Goal: Entertainment & Leisure: Browse casually

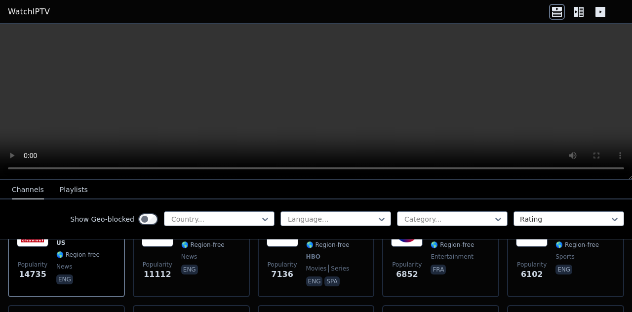
scroll to position [148, 0]
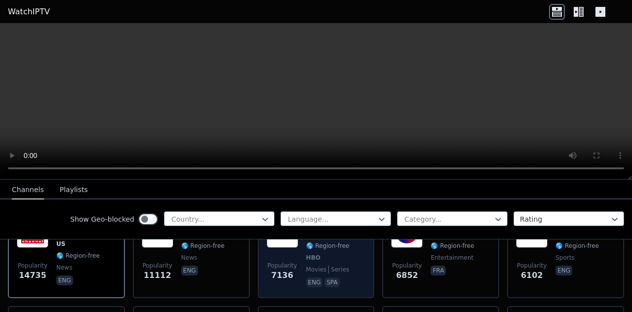
click at [283, 245] on div "Popularity 7136" at bounding box center [283, 252] width 32 height 73
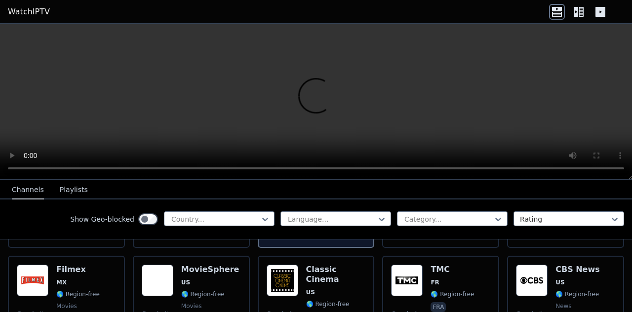
scroll to position [247, 0]
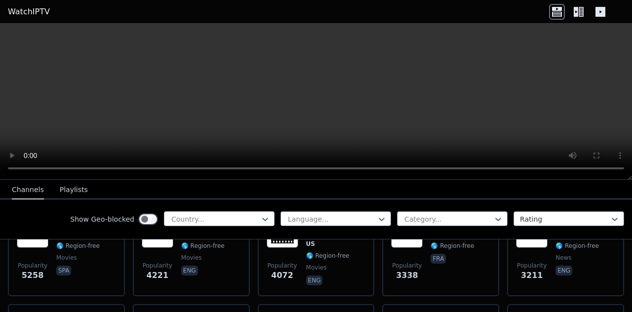
click at [224, 224] on div "Country..." at bounding box center [219, 218] width 111 height 15
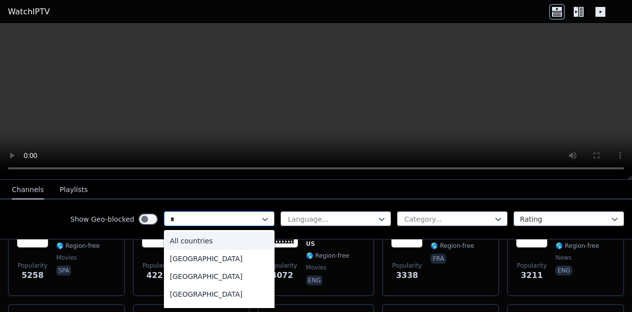
type input "**"
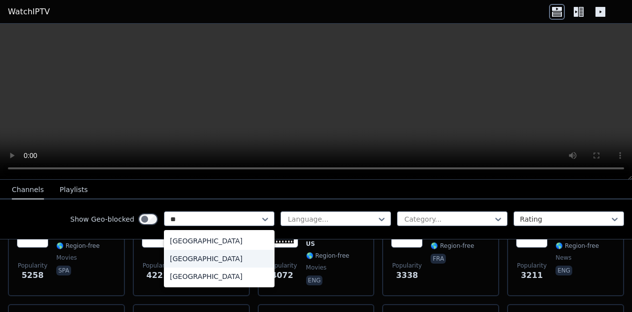
click at [183, 264] on div "[GEOGRAPHIC_DATA]" at bounding box center [219, 259] width 111 height 18
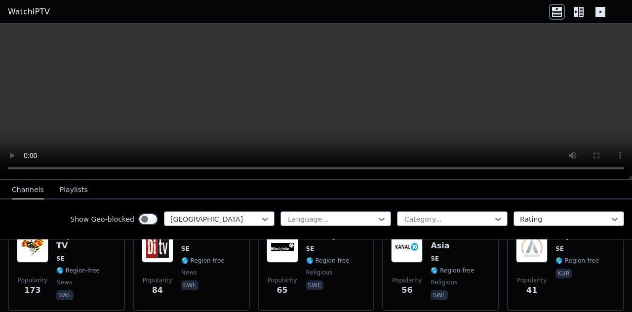
scroll to position [65, 0]
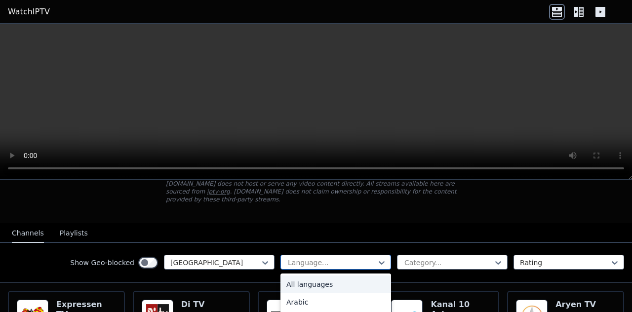
click at [303, 258] on div at bounding box center [332, 263] width 90 height 10
type input "*"
type input "**"
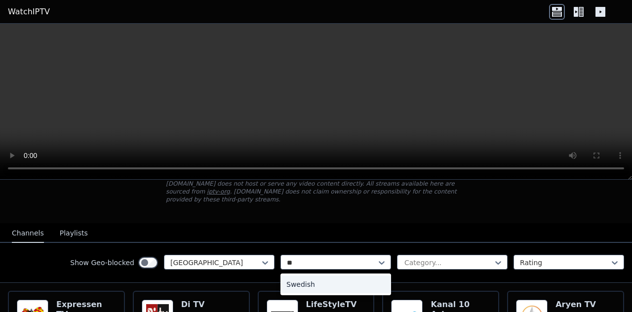
click at [301, 277] on div "Swedish" at bounding box center [336, 285] width 111 height 18
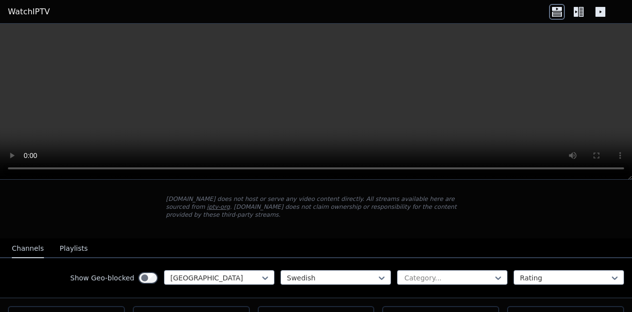
scroll to position [99, 0]
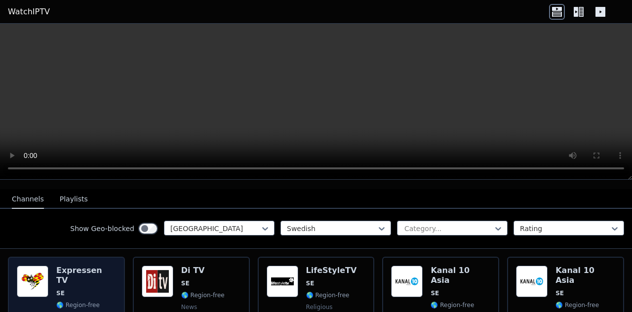
click at [13, 266] on div "Popularity 173 Expressen TV SE 🌎 Region-free news swe" at bounding box center [66, 301] width 117 height 89
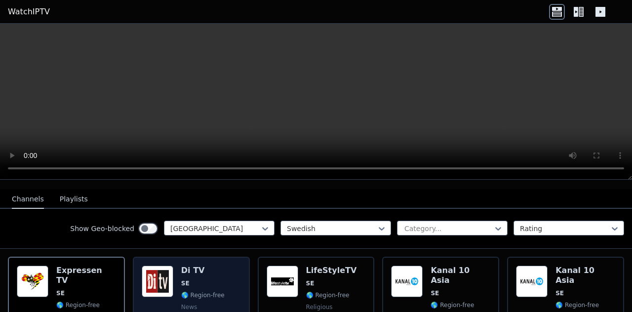
click at [157, 270] on img at bounding box center [158, 282] width 32 height 32
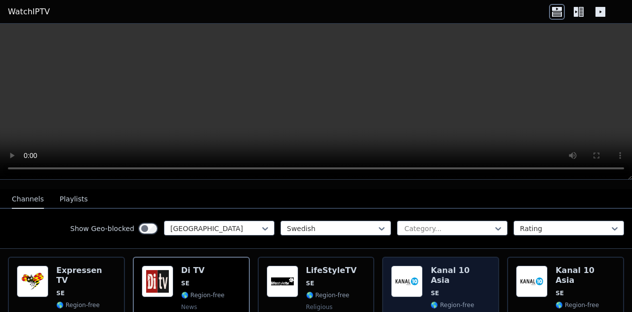
click at [394, 270] on img at bounding box center [407, 282] width 32 height 32
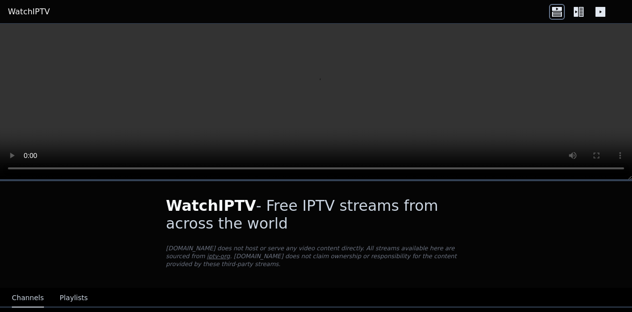
scroll to position [148, 0]
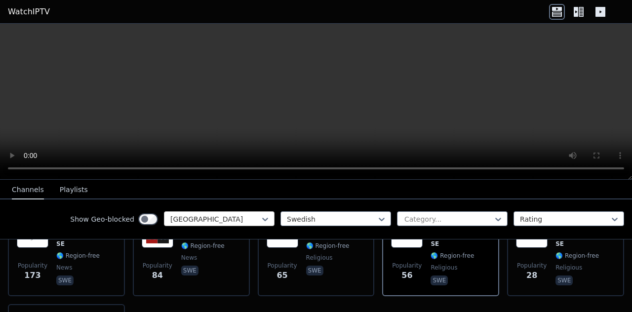
click at [173, 221] on div at bounding box center [215, 219] width 90 height 10
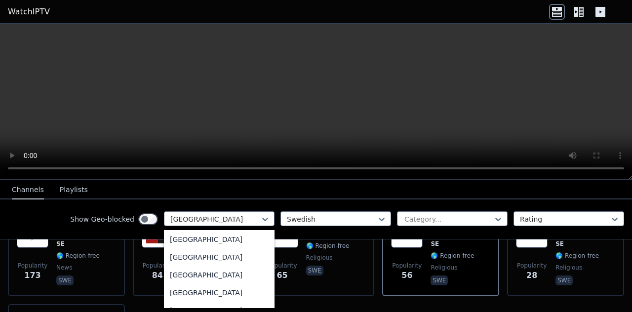
scroll to position [8, 0]
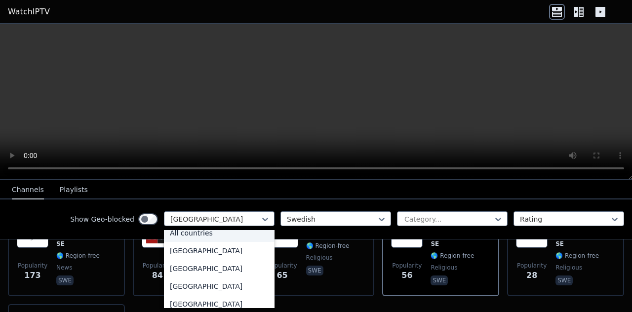
click at [189, 234] on div "All countries" at bounding box center [219, 233] width 111 height 18
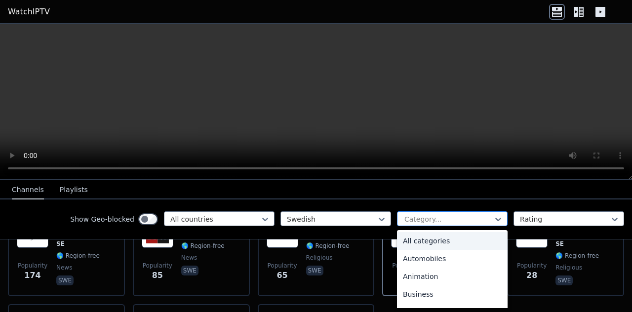
click at [433, 223] on div at bounding box center [448, 219] width 90 height 10
click at [421, 242] on div "All categories" at bounding box center [452, 241] width 111 height 18
